Goal: Check status: Check status

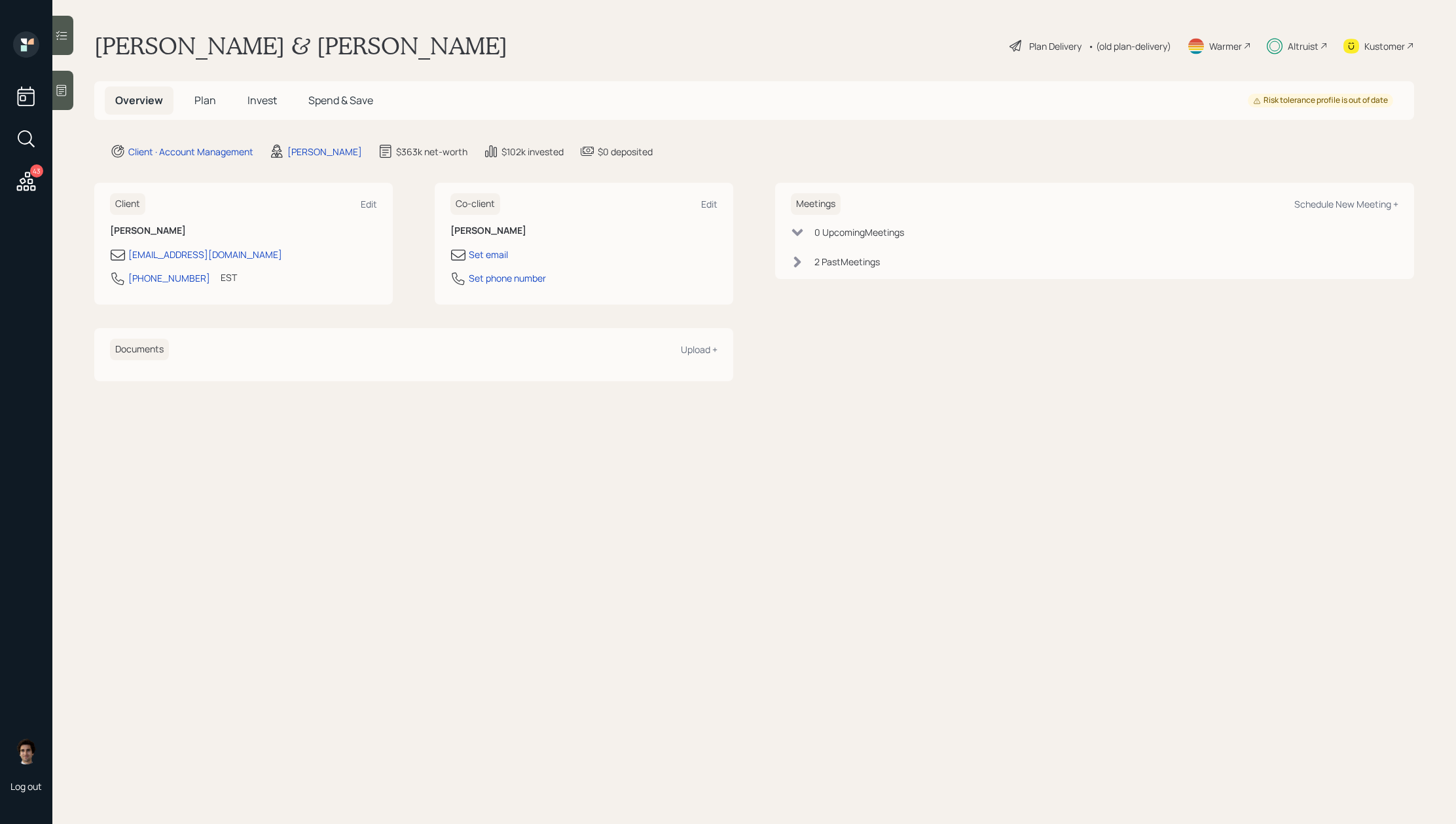
click at [268, 94] on span "Invest" at bounding box center [262, 100] width 30 height 14
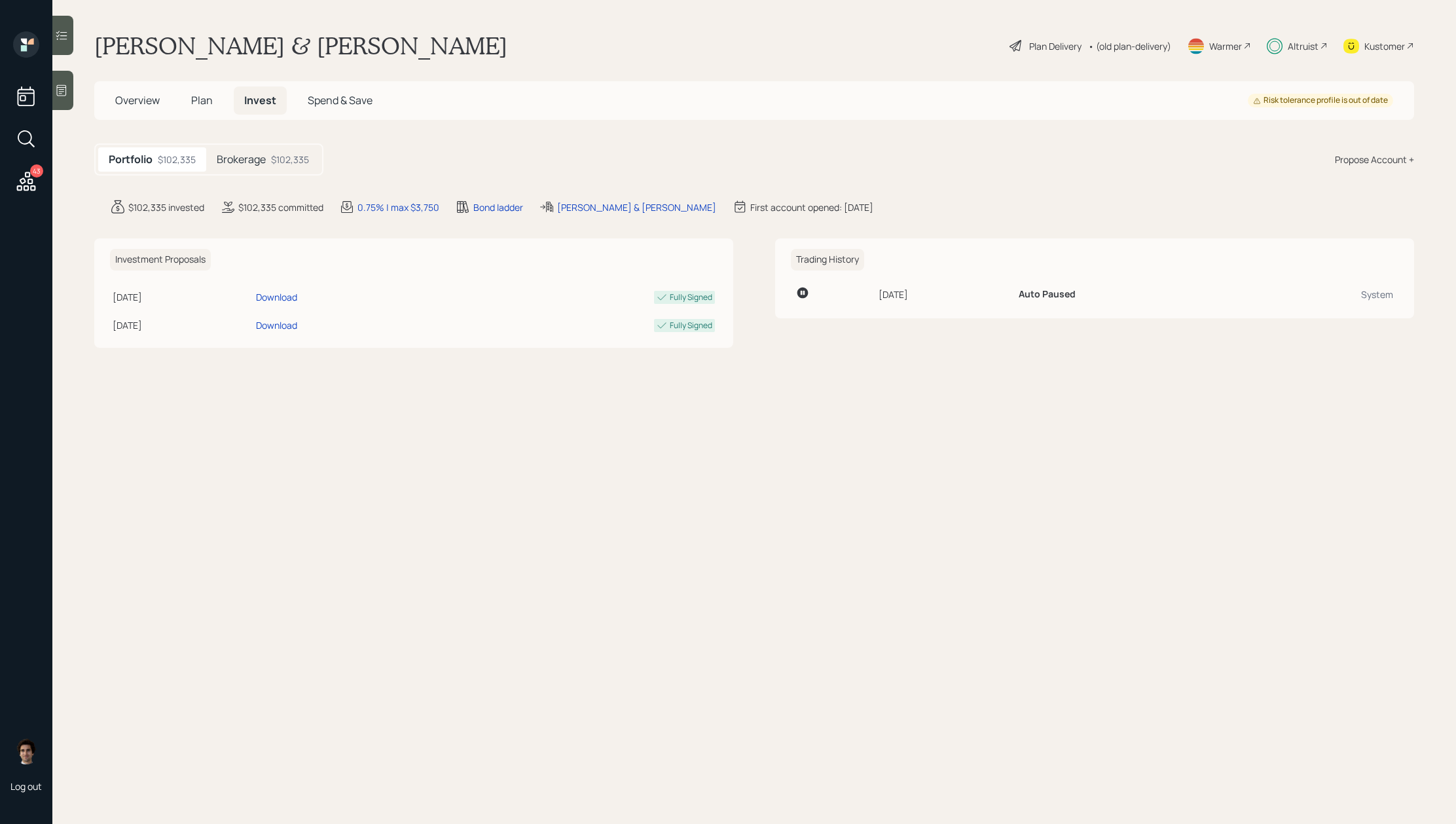
click at [260, 155] on h5 "Brokerage" at bounding box center [242, 159] width 49 height 13
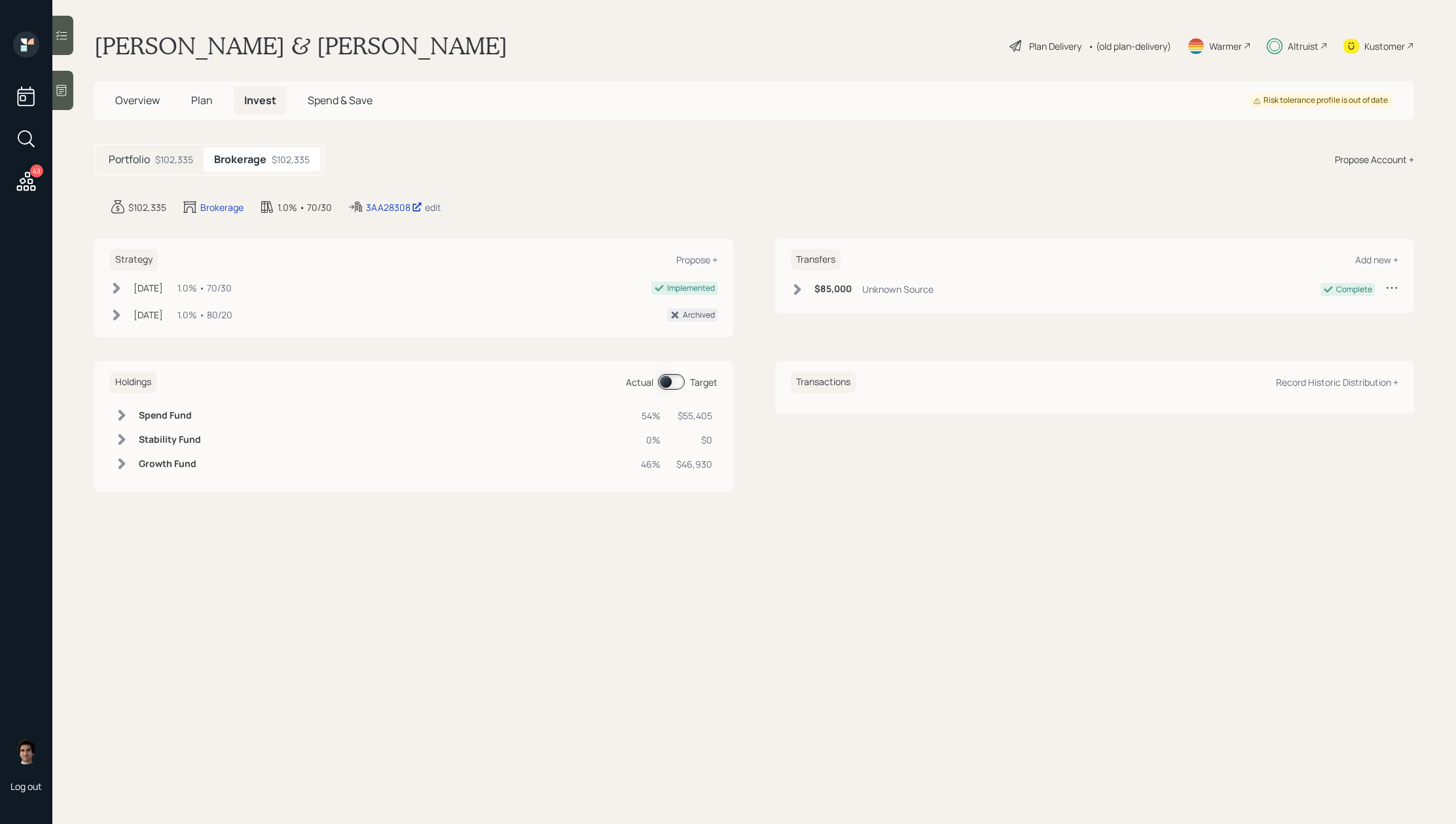
click at [387, 199] on div "3AA28308 edit" at bounding box center [394, 207] width 93 height 16
click at [388, 204] on div "3AA28308" at bounding box center [394, 207] width 56 height 14
